Goal: Contribute content: Add original content to the website for others to see

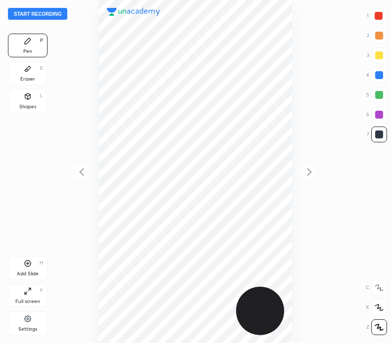
scroll to position [343, 233]
click at [58, 12] on button "Start recording" at bounding box center [37, 14] width 59 height 12
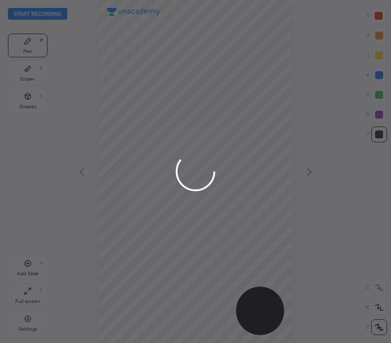
click at [156, 138] on div at bounding box center [195, 171] width 391 height 343
click at [156, 140] on div at bounding box center [195, 171] width 391 height 343
click at [158, 140] on div at bounding box center [195, 171] width 391 height 343
click at [154, 144] on div at bounding box center [195, 171] width 391 height 343
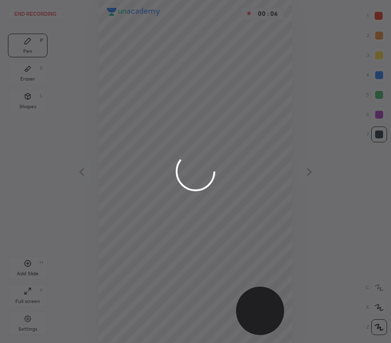
click at [151, 145] on div at bounding box center [195, 171] width 391 height 343
click at [148, 145] on div at bounding box center [195, 171] width 391 height 343
click at [149, 144] on div at bounding box center [195, 171] width 391 height 343
click at [151, 144] on div at bounding box center [195, 171] width 391 height 343
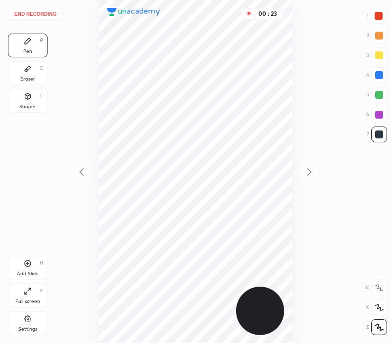
click at [378, 77] on div at bounding box center [379, 75] width 8 height 8
drag, startPoint x: 380, startPoint y: 16, endPoint x: 339, endPoint y: 73, distance: 69.9
click at [380, 16] on div at bounding box center [378, 16] width 8 height 8
drag, startPoint x: 32, startPoint y: 73, endPoint x: 51, endPoint y: 101, distance: 34.2
click at [33, 74] on div "Eraser E" at bounding box center [28, 73] width 40 height 24
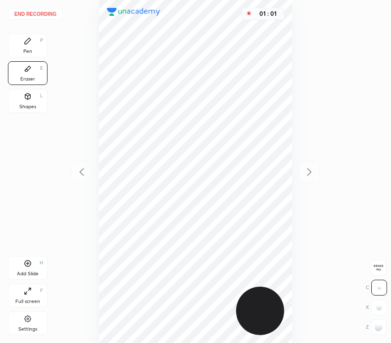
click at [376, 330] on div at bounding box center [379, 328] width 16 height 16
click at [25, 49] on div "Pen" at bounding box center [27, 51] width 9 height 5
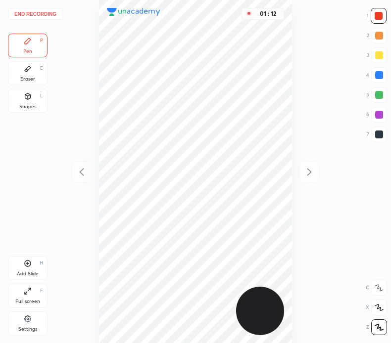
click at [381, 71] on div at bounding box center [379, 75] width 16 height 16
drag, startPoint x: 379, startPoint y: 13, endPoint x: 336, endPoint y: 53, distance: 58.5
click at [379, 13] on div at bounding box center [378, 16] width 8 height 8
click at [28, 261] on icon at bounding box center [28, 264] width 6 height 6
click at [47, 12] on button "End recording" at bounding box center [35, 14] width 55 height 12
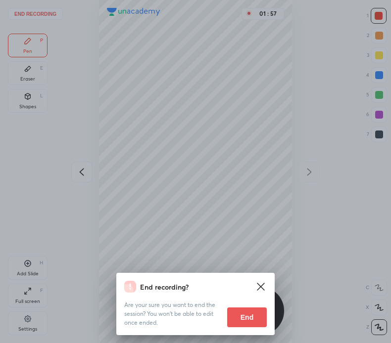
drag, startPoint x: 247, startPoint y: 312, endPoint x: 240, endPoint y: 314, distance: 7.1
click at [243, 314] on button "End" at bounding box center [247, 318] width 40 height 20
